Goal: Transaction & Acquisition: Book appointment/travel/reservation

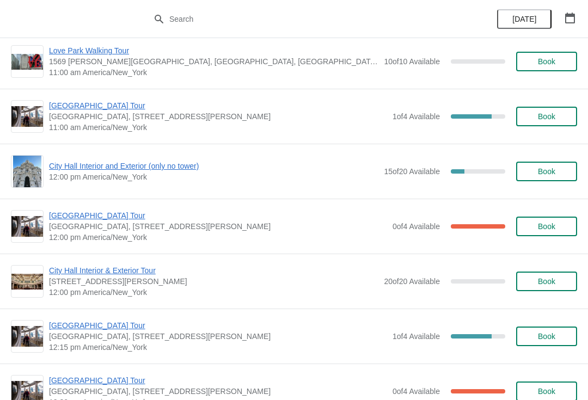
scroll to position [1474, 0]
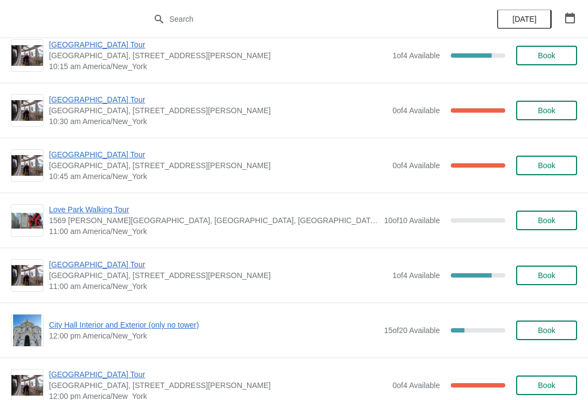
scroll to position [1314, 0]
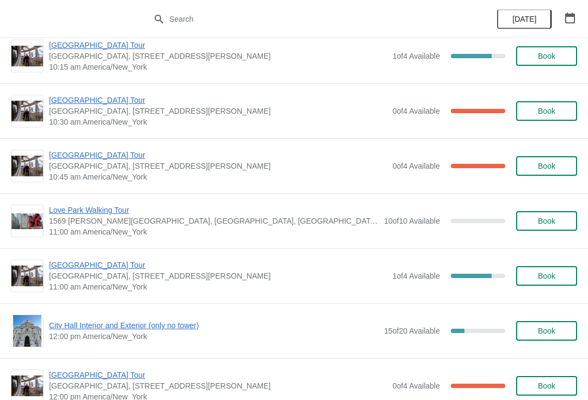
click at [538, 275] on span "Book" at bounding box center [546, 276] width 17 height 9
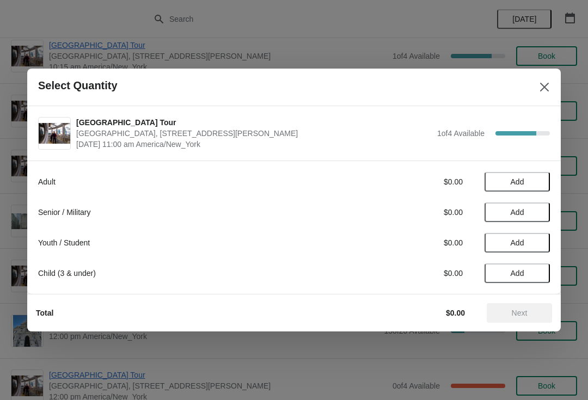
click at [526, 212] on span "Add" at bounding box center [517, 212] width 46 height 9
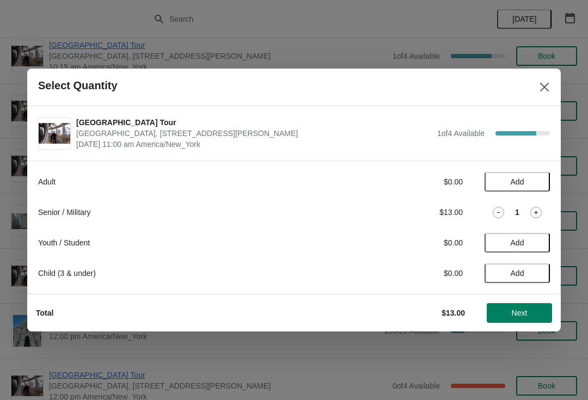
click at [536, 212] on icon at bounding box center [536, 213] width 4 height 4
click at [527, 306] on button "Next" at bounding box center [518, 313] width 65 height 20
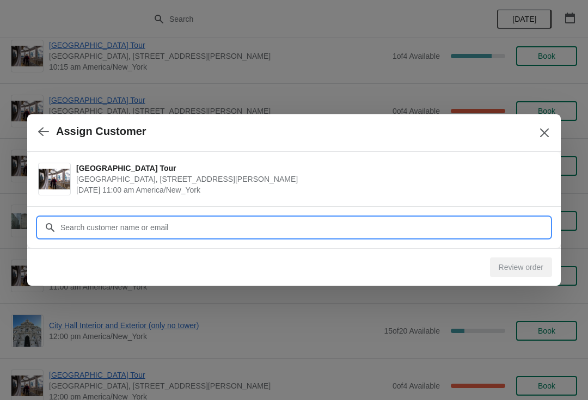
click at [438, 221] on input "Customer" at bounding box center [305, 228] width 490 height 20
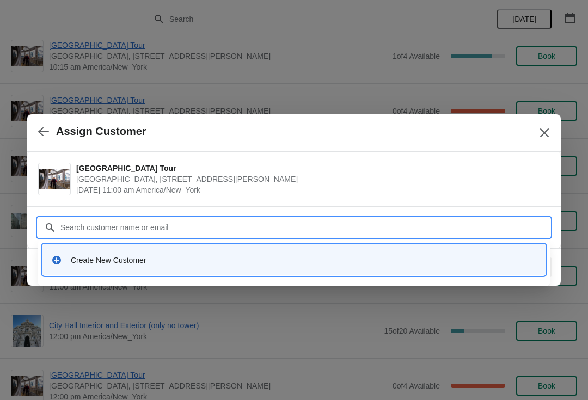
click at [230, 250] on div "Create New Customer" at bounding box center [294, 260] width 494 height 22
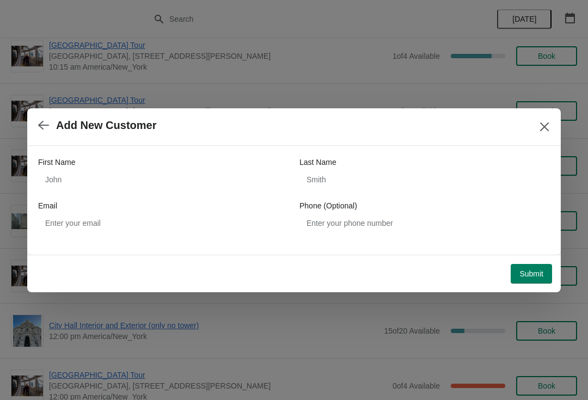
click at [219, 166] on div "First Name" at bounding box center [163, 162] width 250 height 11
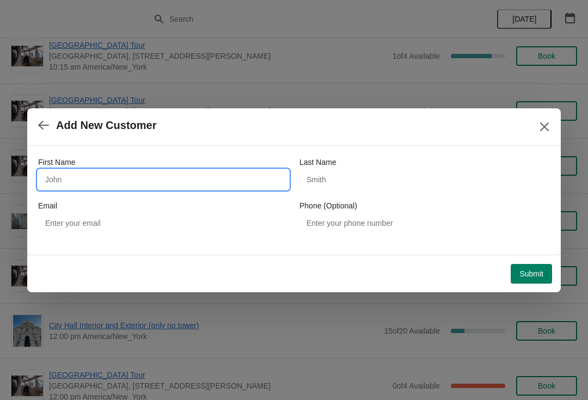
click at [245, 170] on input "First Name" at bounding box center [163, 180] width 250 height 20
type input "[PERSON_NAME]"
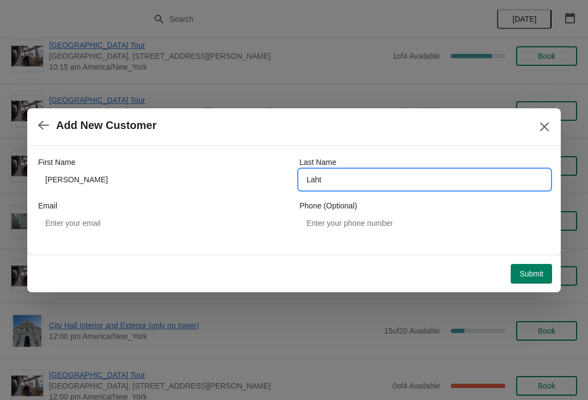
type input "Lahty"
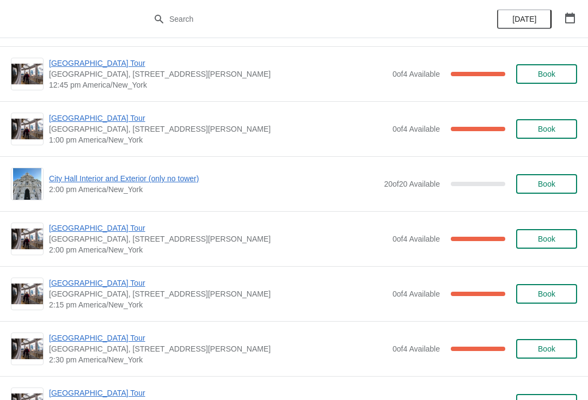
scroll to position [1846, 0]
